Goal: Information Seeking & Learning: Learn about a topic

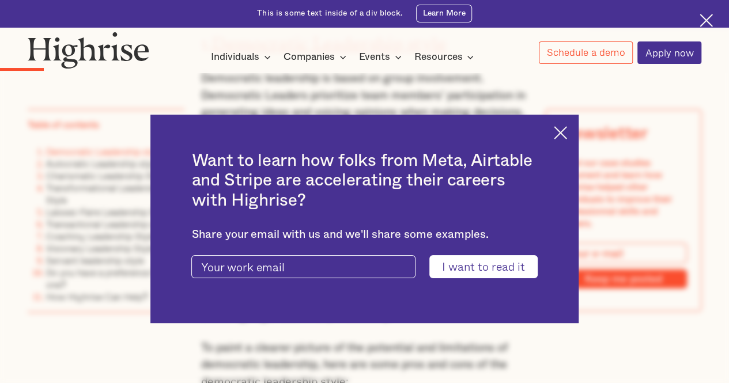
scroll to position [1376, 0]
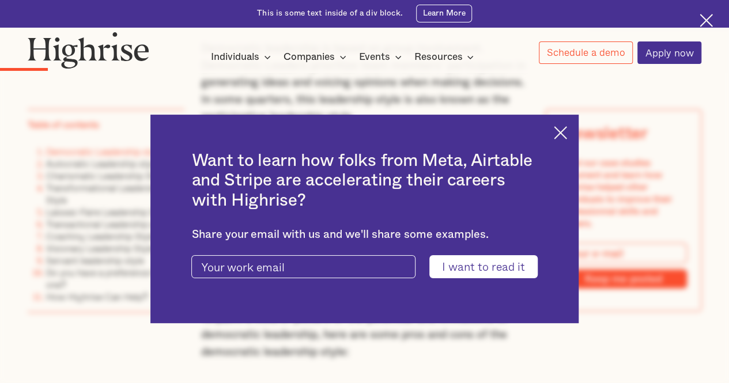
click at [567, 133] on img at bounding box center [560, 132] width 13 height 13
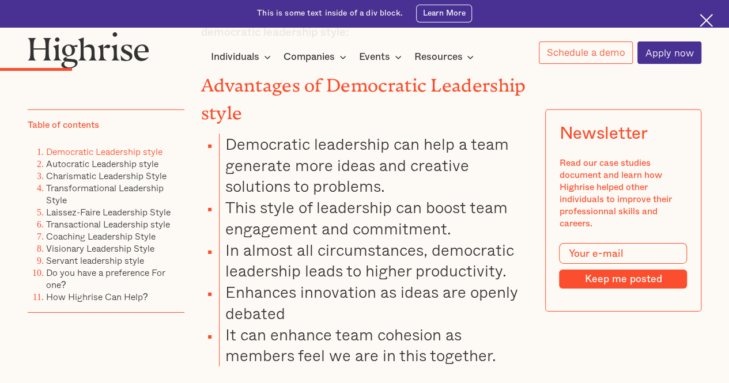
scroll to position [1696, 0]
click at [86, 180] on link "Charismatic Leadership Style" at bounding box center [106, 176] width 120 height 14
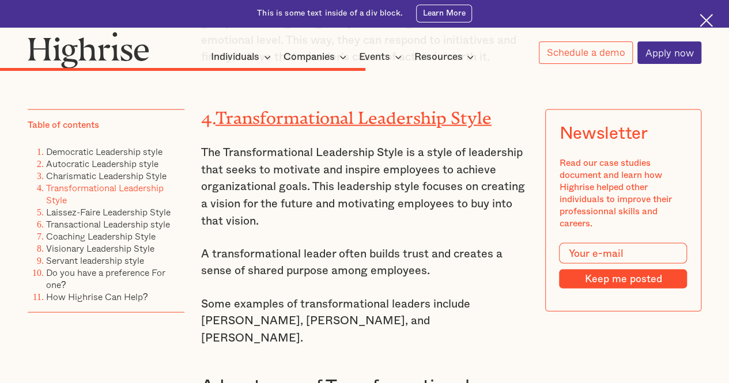
scroll to position [5483, 0]
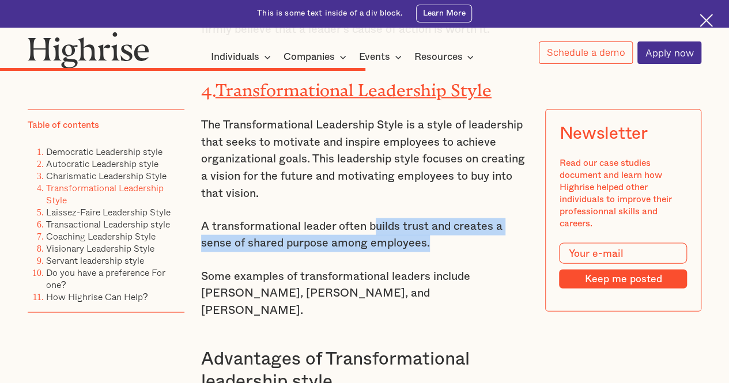
drag, startPoint x: 373, startPoint y: 194, endPoint x: 464, endPoint y: 216, distance: 94.1
click at [464, 218] on p "A transformational leader often builds trust and creates a sense of shared purp…" at bounding box center [364, 235] width 327 height 34
copy p "uilds trust and creates a sense of shared purpose among employees."
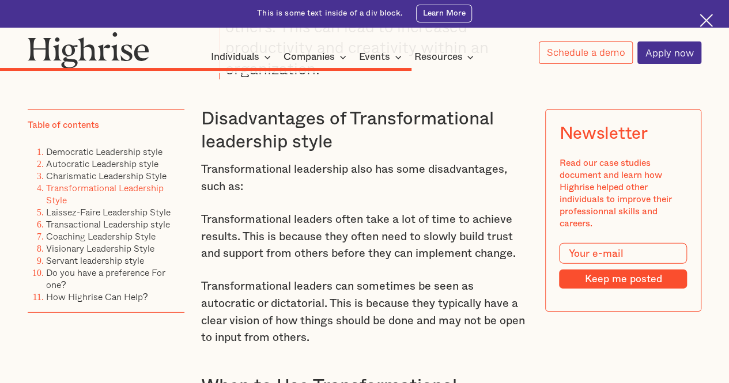
scroll to position [6002, 0]
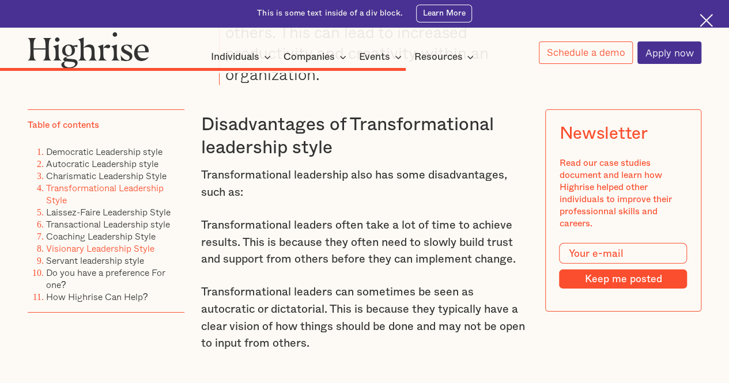
click at [92, 255] on link "Visionary Leadership Style" at bounding box center [100, 248] width 108 height 14
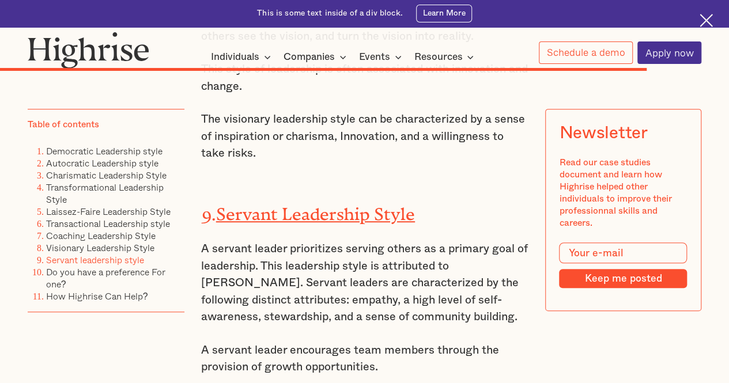
scroll to position [8939, 0]
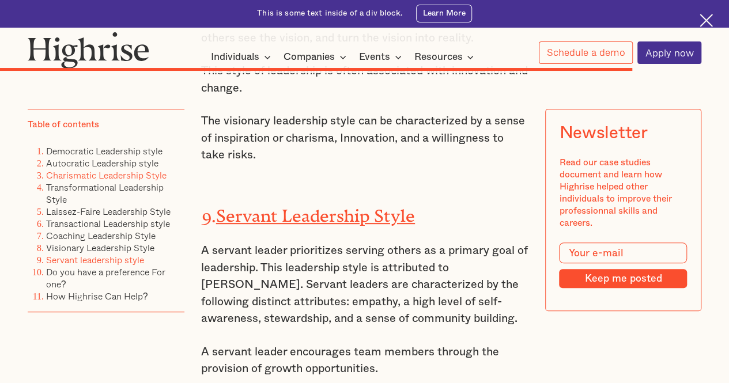
click at [97, 183] on link "Charismatic Leadership Style" at bounding box center [106, 176] width 120 height 14
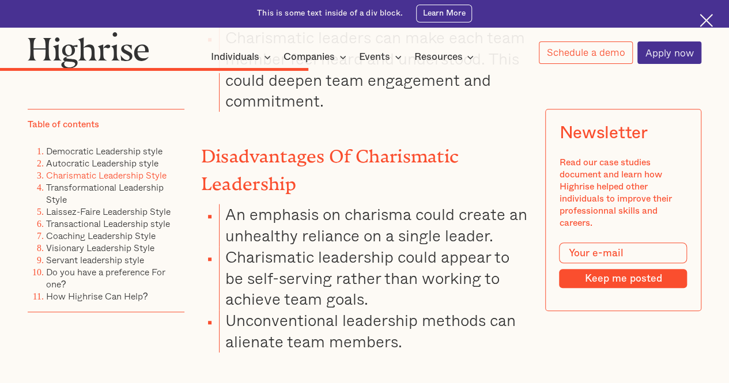
scroll to position [4749, 0]
